Goal: Find specific page/section: Find specific page/section

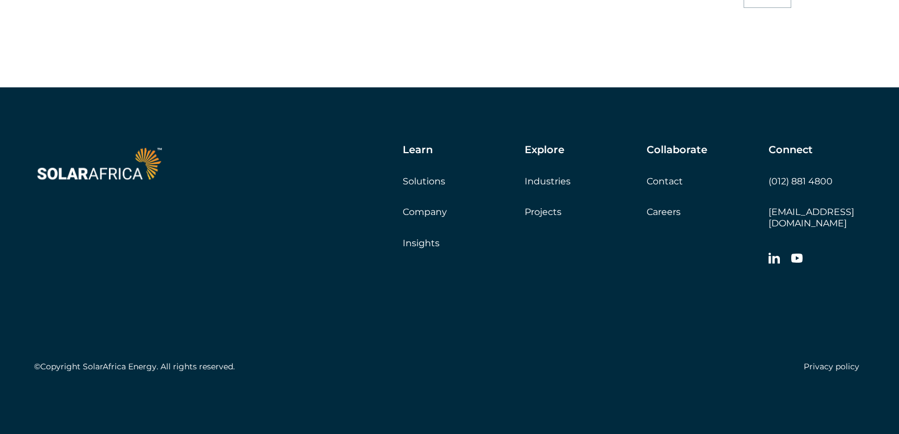
scroll to position [3235, 0]
click at [670, 217] on link "Careers" at bounding box center [664, 212] width 34 height 11
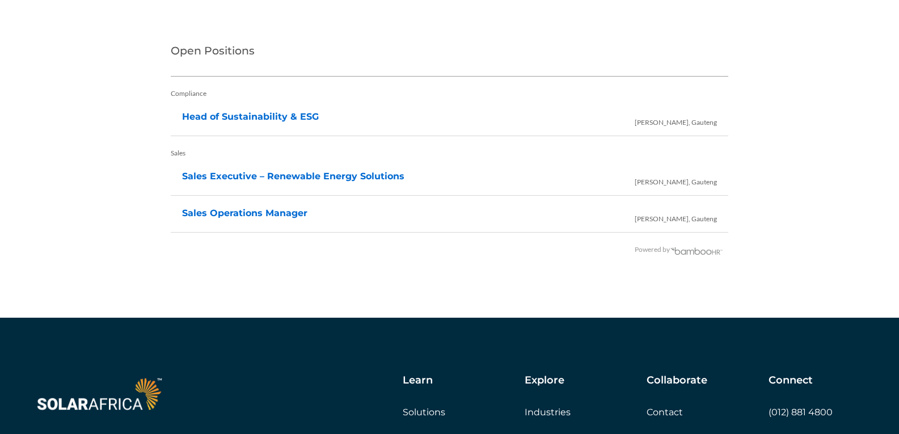
scroll to position [2552, 0]
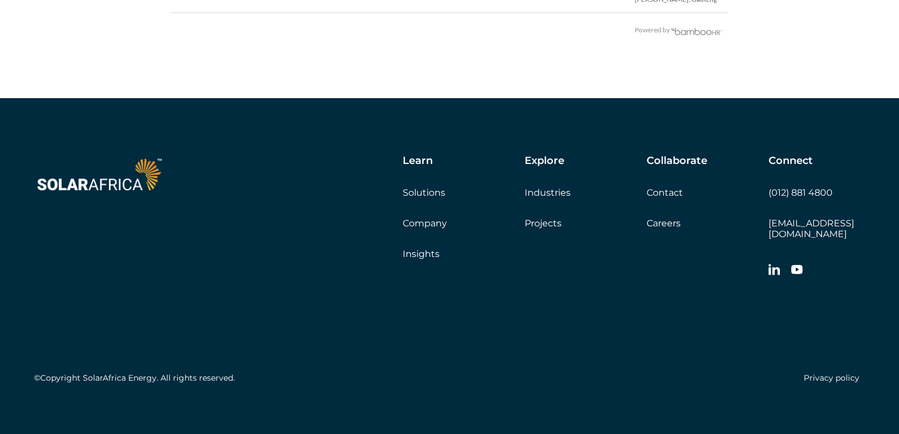
click at [770, 264] on icon at bounding box center [774, 269] width 11 height 11
